Goal: Information Seeking & Learning: Learn about a topic

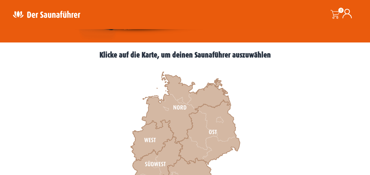
scroll to position [165, 0]
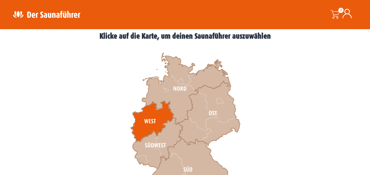
click at [153, 114] on icon at bounding box center [152, 121] width 43 height 41
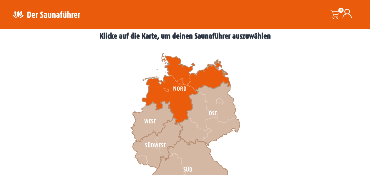
click at [183, 106] on icon at bounding box center [186, 88] width 88 height 71
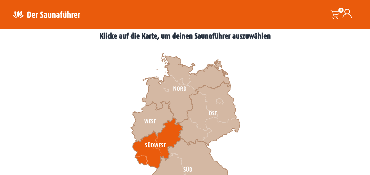
click at [165, 136] on icon at bounding box center [157, 143] width 50 height 51
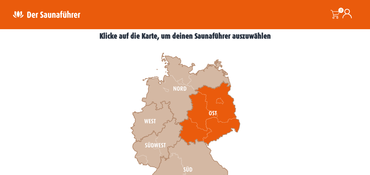
click at [207, 125] on icon at bounding box center [208, 113] width 61 height 64
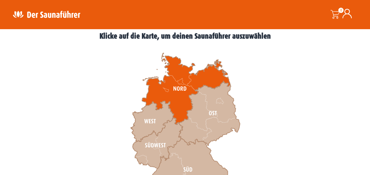
drag, startPoint x: 207, startPoint y: 125, endPoint x: 191, endPoint y: 92, distance: 36.3
click at [191, 92] on icon at bounding box center [186, 88] width 88 height 71
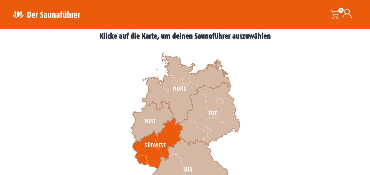
click at [164, 134] on icon at bounding box center [157, 143] width 50 height 51
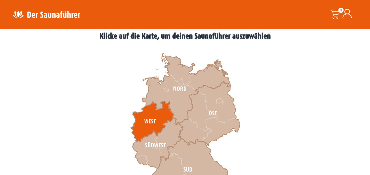
click at [165, 116] on icon at bounding box center [152, 121] width 43 height 41
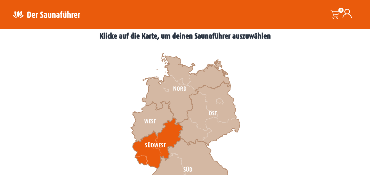
click at [171, 129] on icon at bounding box center [157, 143] width 50 height 51
click at [150, 144] on icon at bounding box center [157, 143] width 50 height 51
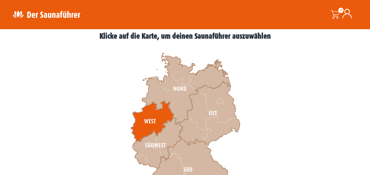
click at [161, 118] on icon at bounding box center [152, 121] width 43 height 41
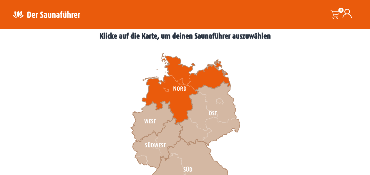
click at [180, 95] on icon at bounding box center [186, 88] width 88 height 71
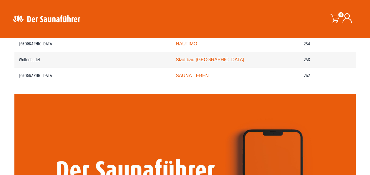
scroll to position [1322, 0]
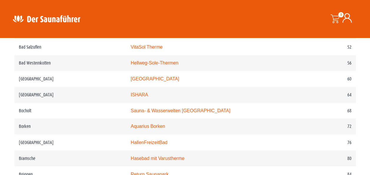
scroll to position [412, 0]
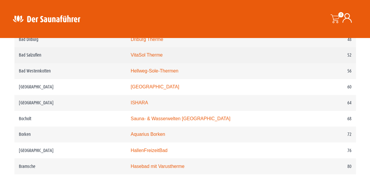
click at [161, 55] on link "VitaSol Therme" at bounding box center [147, 54] width 32 height 5
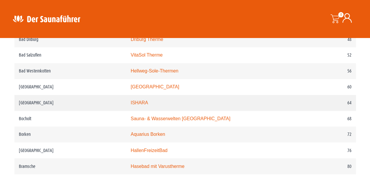
click at [142, 104] on link "ISHARA" at bounding box center [139, 102] width 17 height 5
click at [147, 41] on link "Driburg Therme" at bounding box center [147, 39] width 33 height 5
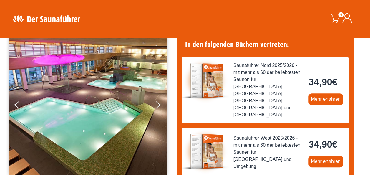
scroll to position [35, 0]
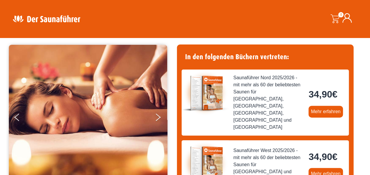
scroll to position [35, 0]
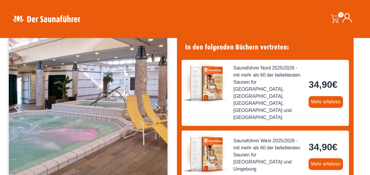
scroll to position [47, 0]
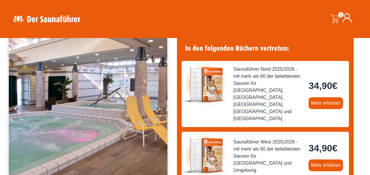
click at [214, 81] on img at bounding box center [205, 84] width 47 height 47
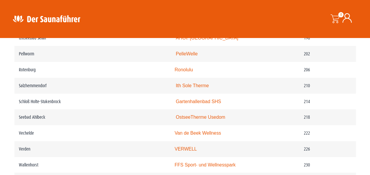
scroll to position [1067, 0]
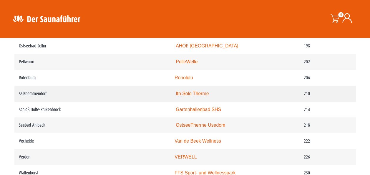
click at [193, 95] on link "Ith Sole Therme" at bounding box center [192, 93] width 33 height 5
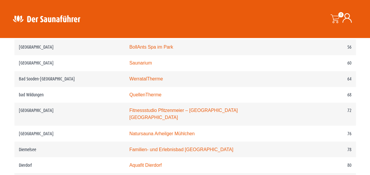
scroll to position [439, 0]
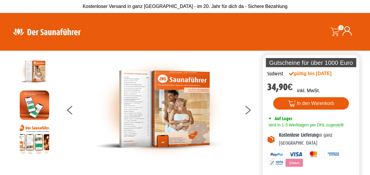
click at [21, 33] on img at bounding box center [47, 31] width 76 height 11
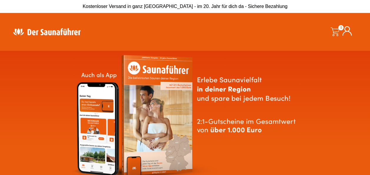
click at [24, 25] on div at bounding box center [71, 31] width 124 height 29
click at [25, 24] on div at bounding box center [71, 31] width 124 height 29
drag, startPoint x: 22, startPoint y: 18, endPoint x: 31, endPoint y: 17, distance: 9.8
click at [22, 16] on header "Suche 0 0,00 €" at bounding box center [185, 32] width 370 height 38
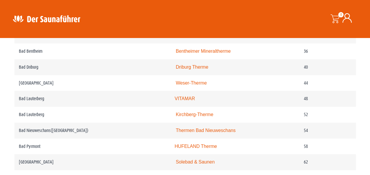
scroll to position [365, 0]
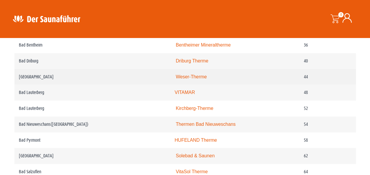
click at [201, 78] on link "Weser-Therme" at bounding box center [191, 76] width 31 height 5
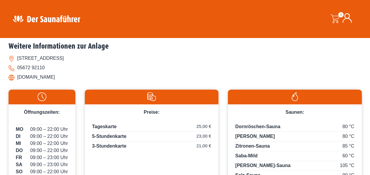
scroll to position [227, 0]
